Goal: Information Seeking & Learning: Learn about a topic

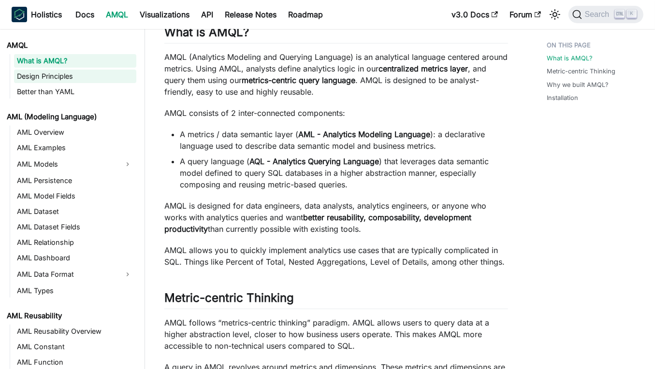
drag, startPoint x: 0, startPoint y: 0, endPoint x: 80, endPoint y: 80, distance: 113.5
click at [80, 80] on link "Design Principles" at bounding box center [75, 77] width 122 height 14
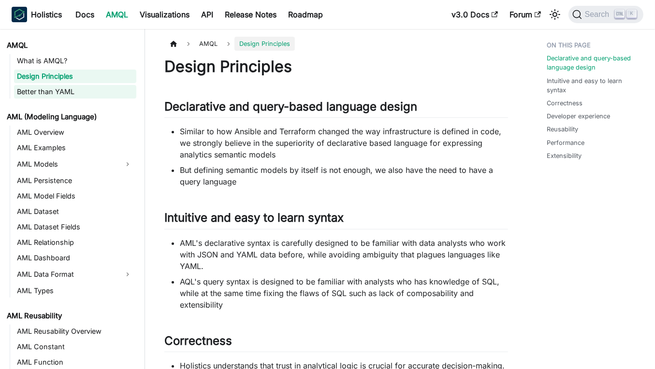
click at [79, 96] on link "Better than YAML" at bounding box center [75, 92] width 122 height 14
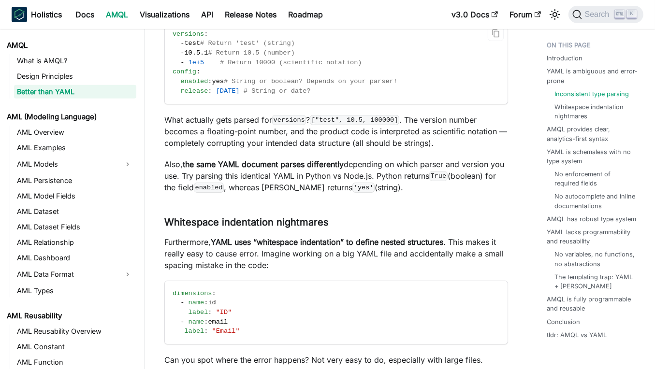
scroll to position [548, 0]
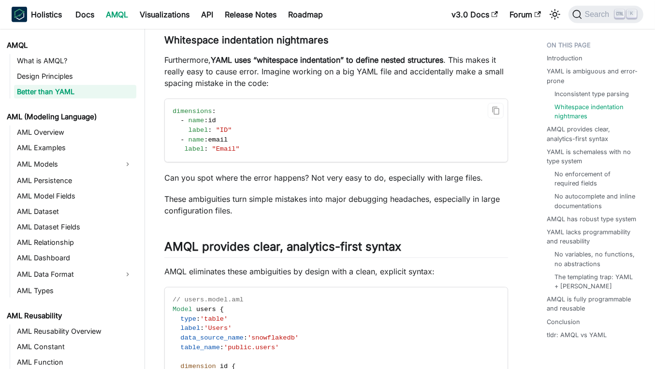
drag, startPoint x: 196, startPoint y: 127, endPoint x: 237, endPoint y: 151, distance: 47.4
click at [231, 143] on code "dimensions : - name : id label : "ID" - name : email label : "Email"" at bounding box center [336, 130] width 343 height 63
click at [238, 153] on code "dimensions : - name : id label : "ID" - name : email label : "Email"" at bounding box center [336, 130] width 343 height 63
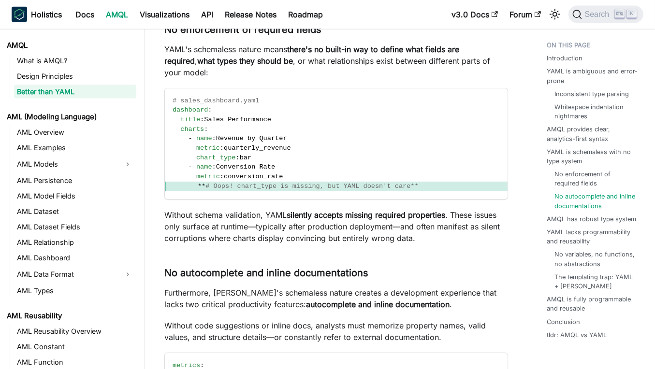
scroll to position [1418, 0]
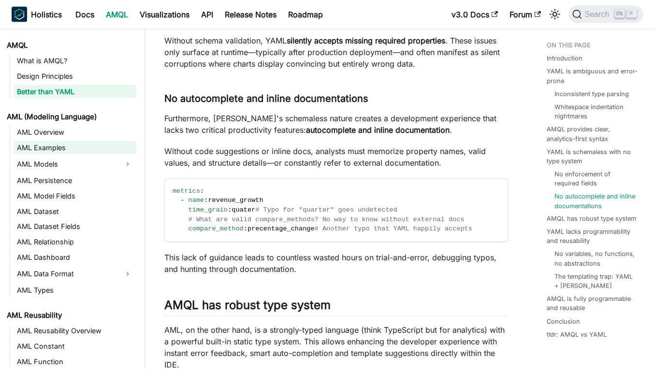
click at [98, 150] on link "AML Examples" at bounding box center [75, 148] width 122 height 14
